Goal: Check status: Check status

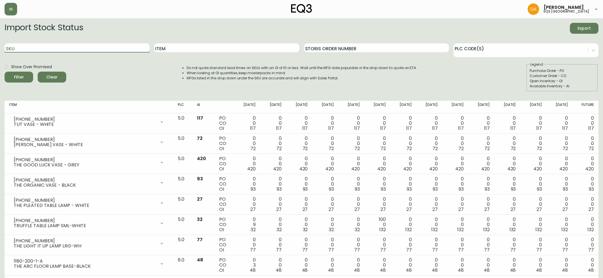
click at [141, 48] on input "SKU" at bounding box center [77, 47] width 145 height 9
type input "[PHONE_NUMBER]"
click at [26, 77] on span "Filter" at bounding box center [18, 77] width 19 height 7
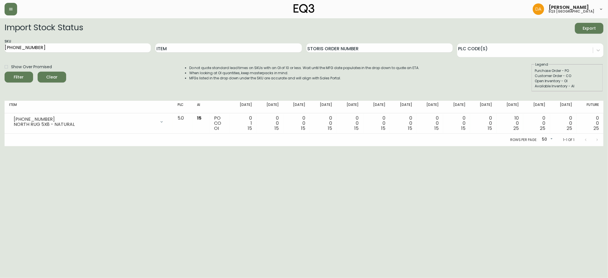
click at [52, 78] on span "Clear" at bounding box center [51, 77] width 19 height 7
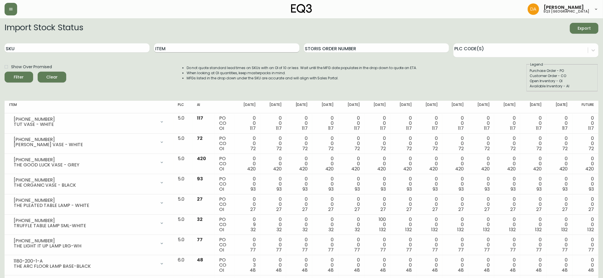
click at [177, 46] on input "Item" at bounding box center [226, 47] width 145 height 9
type input "NORTH"
click at [17, 77] on icon "submit" at bounding box center [16, 76] width 7 height 7
